Goal: Find specific page/section: Find specific page/section

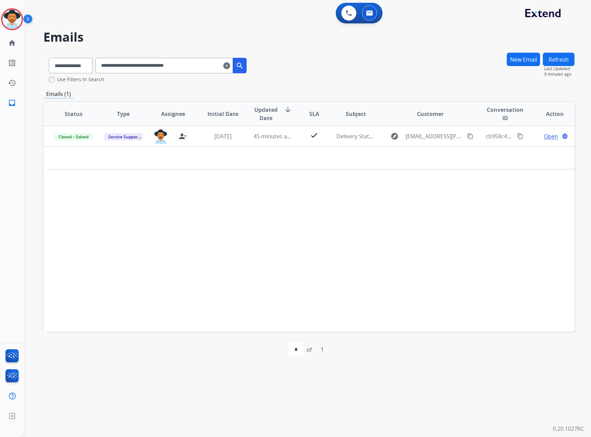
select select "**********"
click at [230, 64] on mat-icon "clear" at bounding box center [226, 66] width 7 height 8
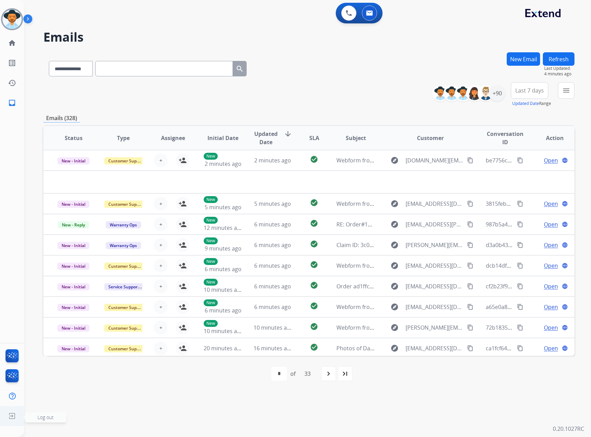
click at [16, 416] on img at bounding box center [12, 416] width 12 height 13
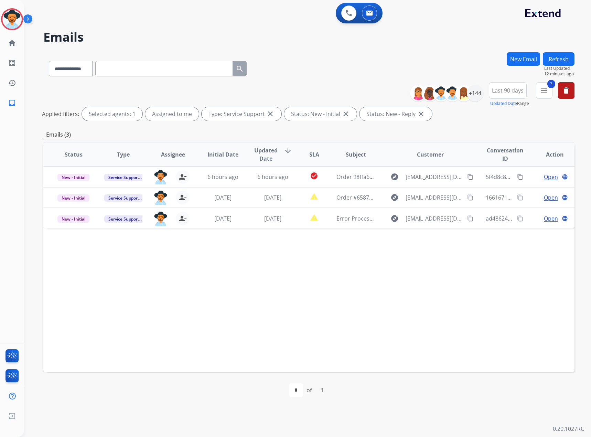
select select "**********"
click at [544, 93] on mat-icon "menu" at bounding box center [544, 90] width 8 height 8
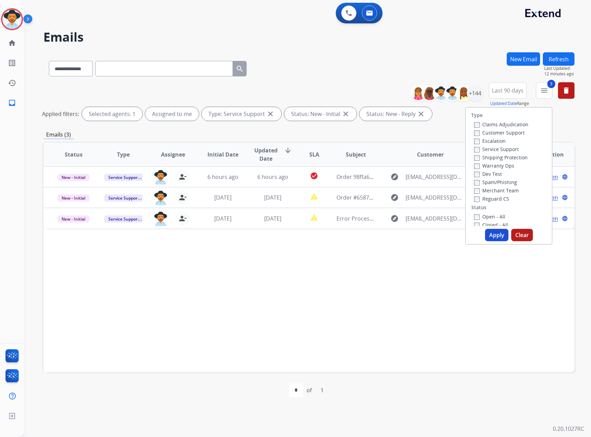
scroll to position [34, 0]
click at [484, 191] on label "Closed - All" at bounding box center [491, 190] width 34 height 7
click at [484, 201] on label "New - Initial" at bounding box center [492, 198] width 36 height 7
click at [484, 210] on label "New - Reply" at bounding box center [492, 207] width 36 height 7
click at [493, 233] on button "Apply" at bounding box center [496, 235] width 23 height 12
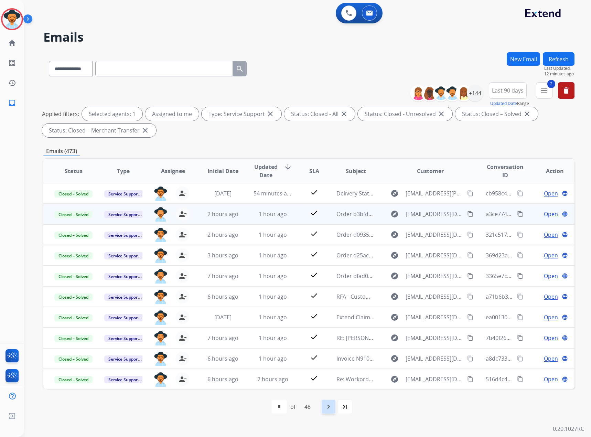
click at [327, 410] on mat-icon "navigate_next" at bounding box center [329, 407] width 8 height 8
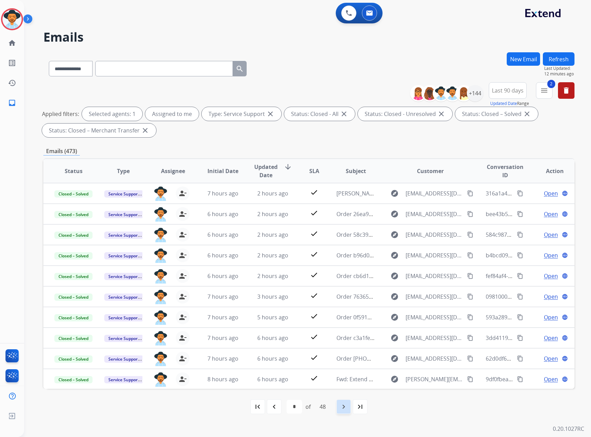
click at [339, 410] on div "navigate_next" at bounding box center [343, 406] width 15 height 15
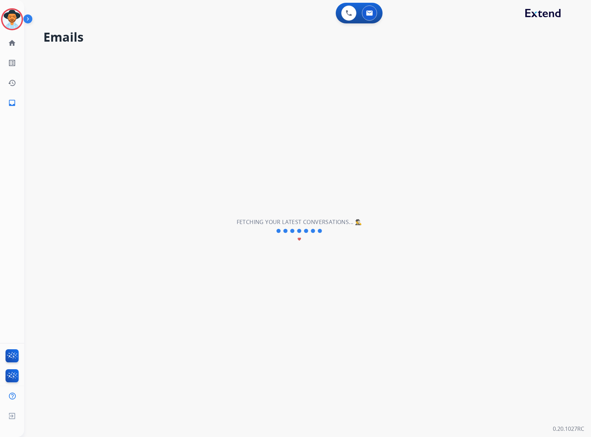
select select "*"
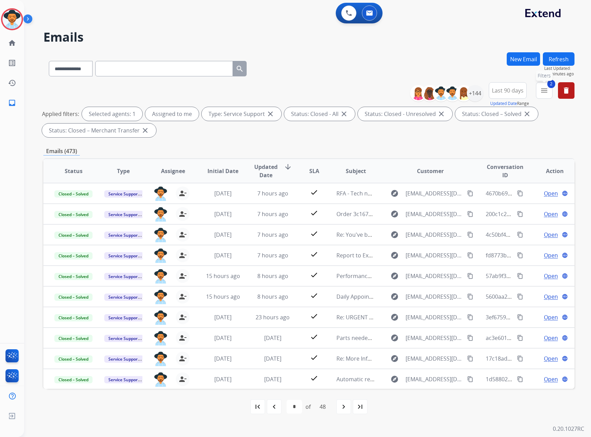
click at [543, 93] on mat-icon "menu" at bounding box center [544, 90] width 8 height 8
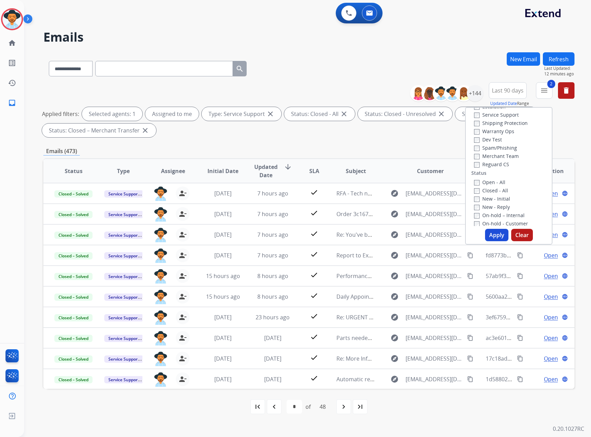
scroll to position [0, 0]
click at [486, 152] on label "Service Support" at bounding box center [496, 149] width 45 height 7
click at [492, 125] on label "Claims Adjudication" at bounding box center [501, 124] width 54 height 7
click at [497, 232] on button "Apply" at bounding box center [496, 235] width 23 height 12
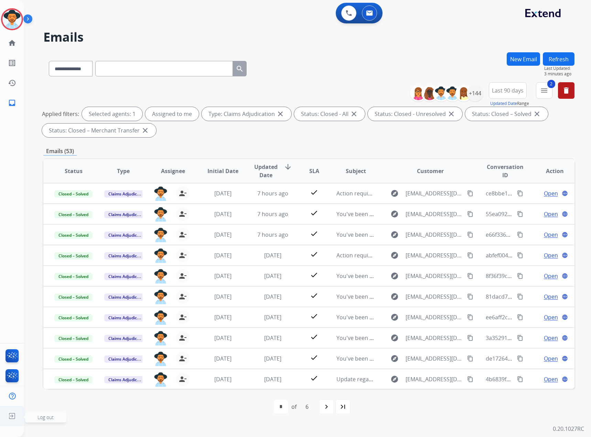
click at [15, 415] on img at bounding box center [12, 416] width 12 height 13
